Goal: Task Accomplishment & Management: Use online tool/utility

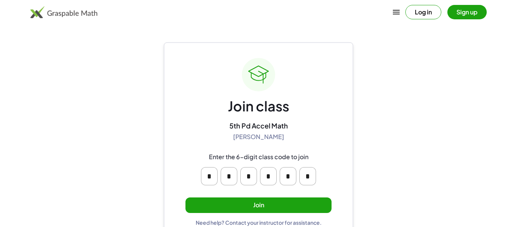
click at [251, 207] on button "Join" at bounding box center [258, 205] width 146 height 16
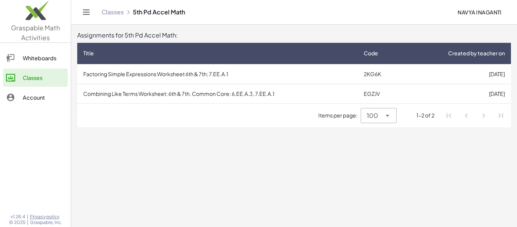
click at [240, 98] on td "Combining Like Terms Worksheet: 6th & 7th. Common Core: 6.EE.A.3, 7.EE.A.1" at bounding box center [217, 94] width 280 height 20
